Goal: Task Accomplishment & Management: Manage account settings

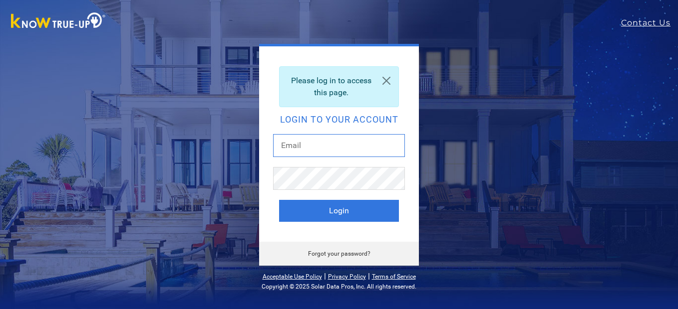
click at [339, 144] on input "text" at bounding box center [339, 145] width 132 height 23
type input "[EMAIL_ADDRESS][DOMAIN_NAME]"
click at [279, 200] on button "Login" at bounding box center [339, 211] width 120 height 22
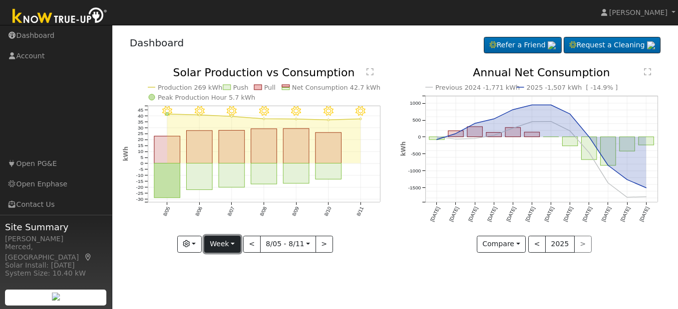
click at [233, 245] on button "Week" at bounding box center [222, 244] width 36 height 17
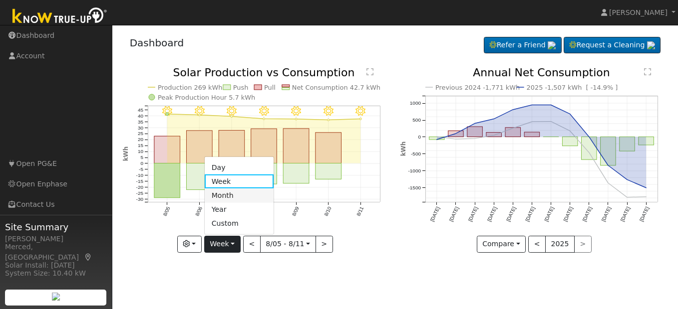
click at [238, 199] on link "Month" at bounding box center [239, 196] width 69 height 14
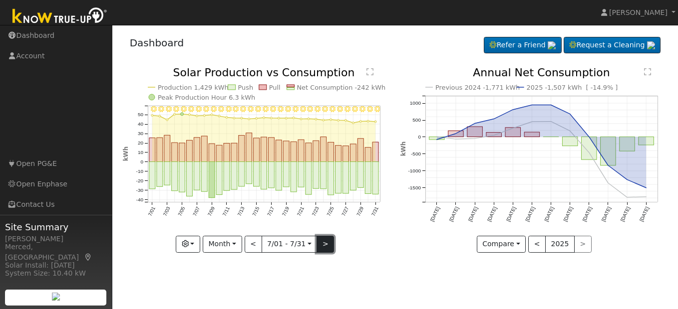
click at [322, 246] on button ">" at bounding box center [324, 244] width 17 height 17
type input "[DATE]"
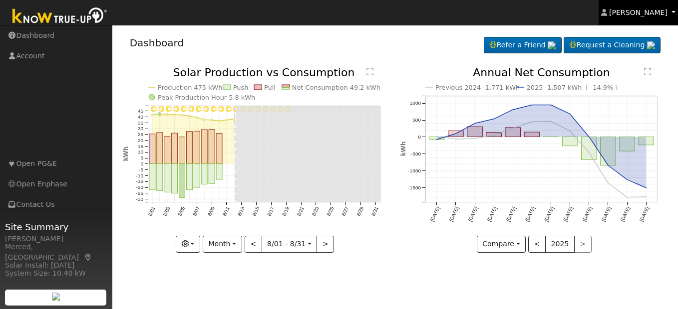
click at [647, 12] on span "[PERSON_NAME]" at bounding box center [638, 12] width 58 height 8
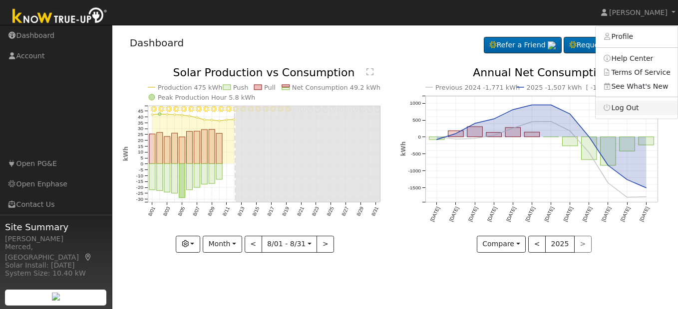
click at [633, 106] on link "Log Out" at bounding box center [636, 108] width 82 height 14
